Goal: Complete application form

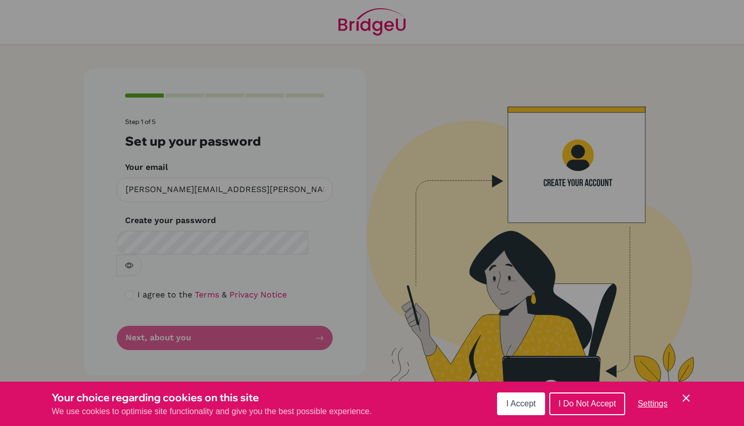
click at [524, 403] on span "I Accept" at bounding box center [520, 403] width 29 height 9
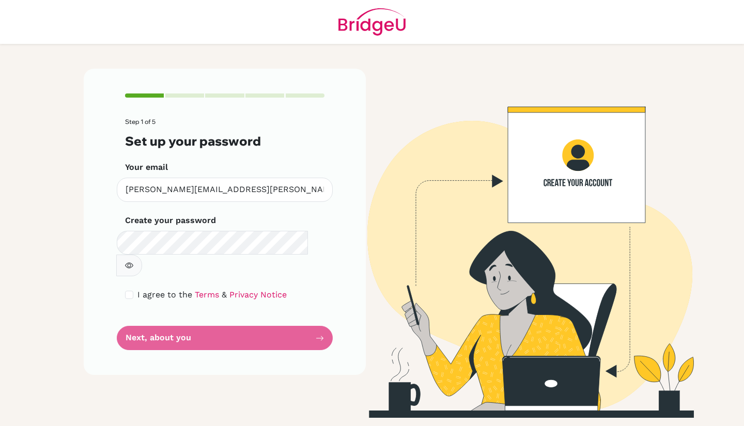
click at [254, 309] on form "Step 1 of 5 Set up your password Your email [PERSON_NAME][EMAIL_ADDRESS][PERSON…" at bounding box center [224, 234] width 199 height 232
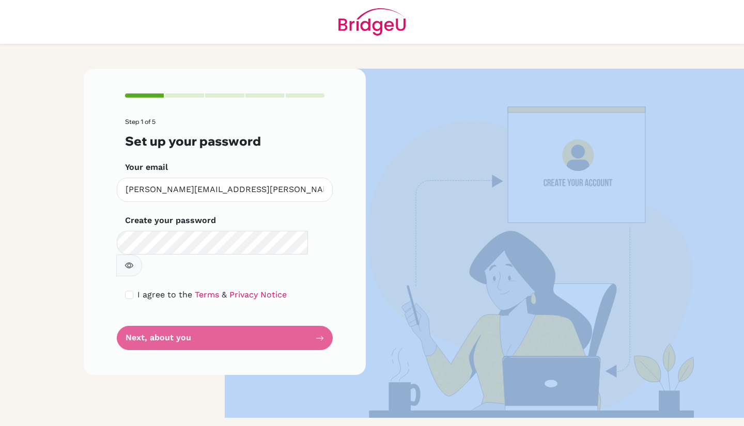
click at [254, 309] on form "Step 1 of 5 Set up your password Your email [PERSON_NAME][EMAIL_ADDRESS][PERSON…" at bounding box center [224, 234] width 199 height 232
click at [131, 291] on input "checkbox" at bounding box center [129, 295] width 8 height 8
checkbox input "true"
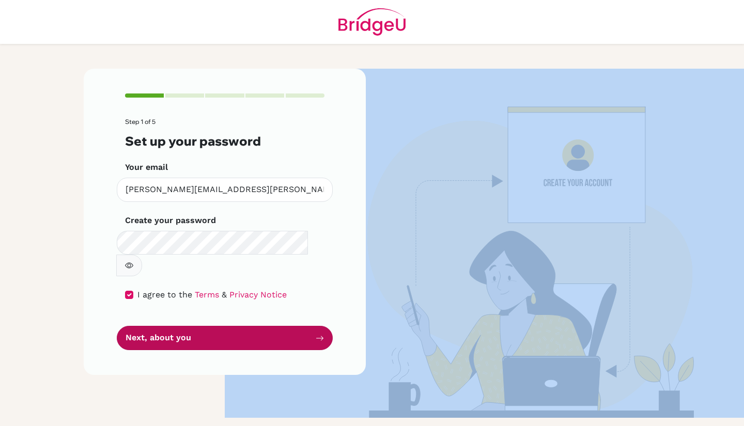
click at [157, 326] on button "Next, about you" at bounding box center [225, 338] width 216 height 24
click at [299, 326] on button "Next, about you" at bounding box center [225, 338] width 216 height 24
click at [298, 326] on button "Next, about you" at bounding box center [225, 338] width 216 height 24
click at [318, 326] on button "Next, about you" at bounding box center [225, 338] width 216 height 24
click at [321, 334] on icon "submit" at bounding box center [320, 338] width 8 height 8
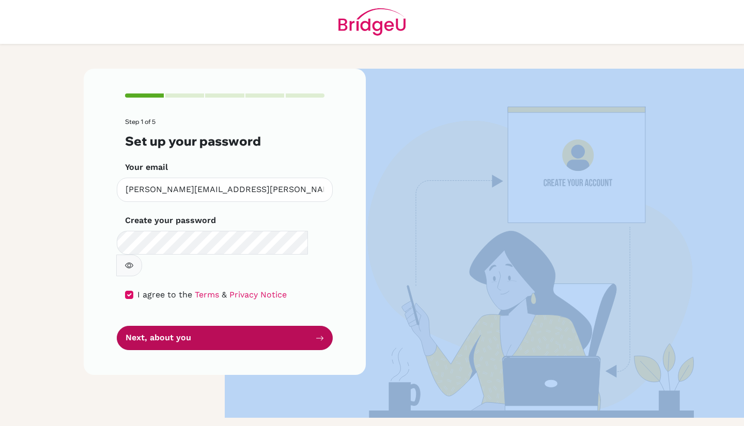
click at [326, 326] on button "Next, about you" at bounding box center [225, 338] width 216 height 24
